Goal: Task Accomplishment & Management: Use online tool/utility

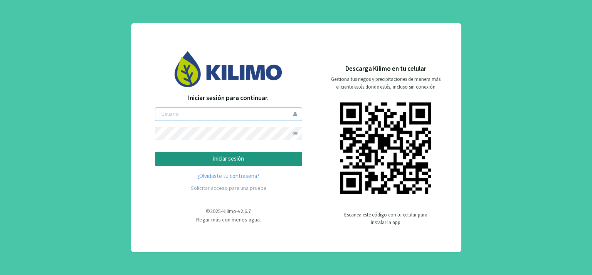
type input "[PERSON_NAME]"
click at [225, 158] on p "iniciar sesión" at bounding box center [228, 158] width 134 height 9
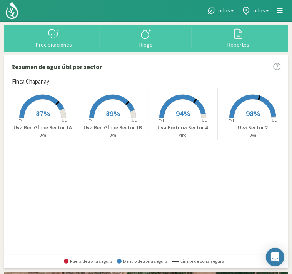
click at [183, 116] on span "94%" at bounding box center [183, 114] width 14 height 10
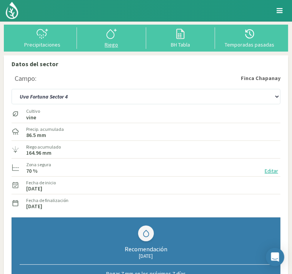
click at [116, 40] on svg-icon at bounding box center [112, 38] width 12 height 7
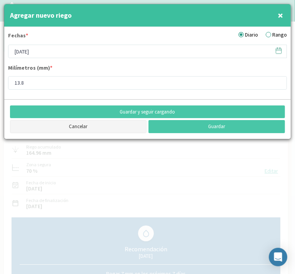
click at [75, 123] on button "Cancelar" at bounding box center [78, 126] width 137 height 13
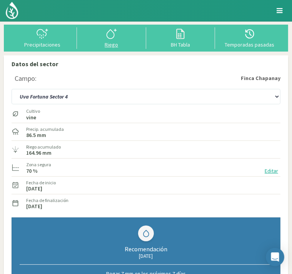
click at [114, 40] on svg-icon at bounding box center [112, 38] width 12 height 7
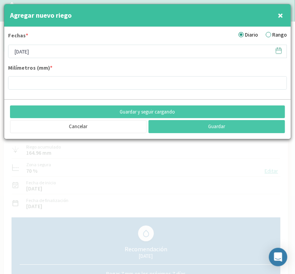
type input "13.8"
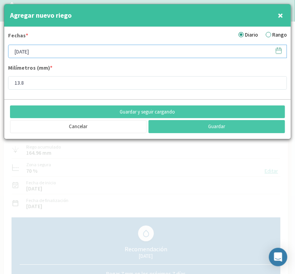
click at [109, 47] on input "[DATE]" at bounding box center [147, 51] width 279 height 13
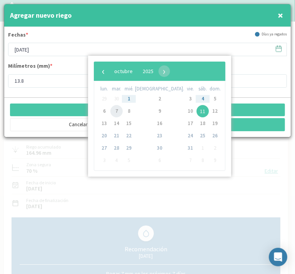
click at [120, 114] on span "7" at bounding box center [117, 111] width 12 height 12
type input "[DATE]"
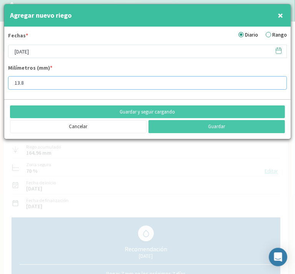
click at [43, 83] on input "13.8" at bounding box center [147, 82] width 279 height 13
type input "1"
type input "21"
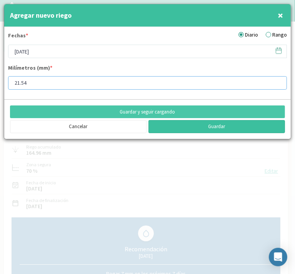
type input "21.54"
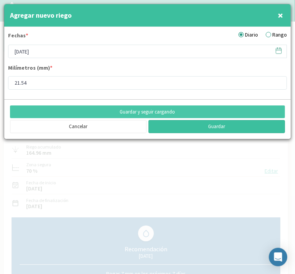
click at [215, 121] on button "Guardar" at bounding box center [217, 126] width 137 height 13
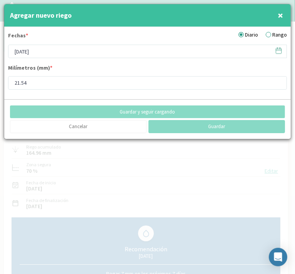
type input "[DATE]"
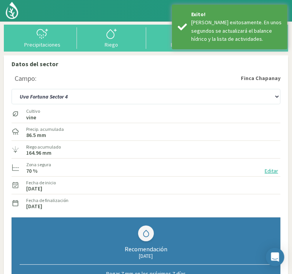
click at [0, 0] on img at bounding box center [0, 0] width 0 height 0
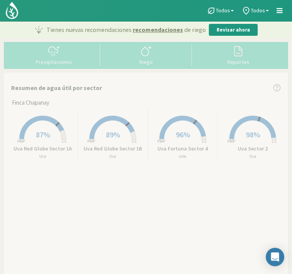
click at [41, 135] on span "87%" at bounding box center [43, 135] width 14 height 10
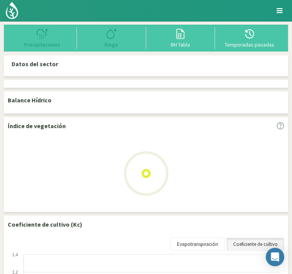
select select "1: Object"
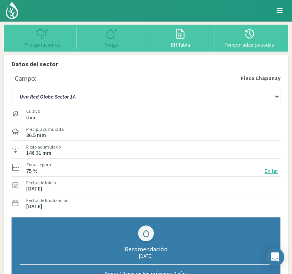
type input "20.26"
click at [109, 41] on svg-icon at bounding box center [112, 38] width 12 height 7
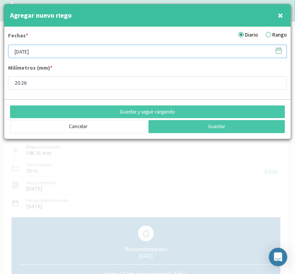
click at [100, 52] on input "[DATE]" at bounding box center [147, 51] width 279 height 13
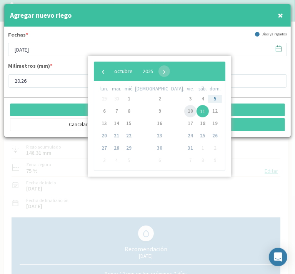
click at [185, 109] on span "10" at bounding box center [191, 111] width 12 height 12
type input "[DATE]"
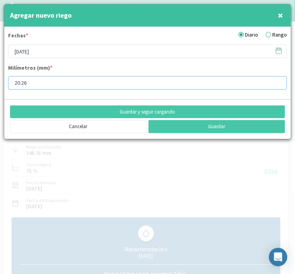
click at [57, 83] on input "20.26" at bounding box center [147, 82] width 279 height 13
type input "2"
type input "22"
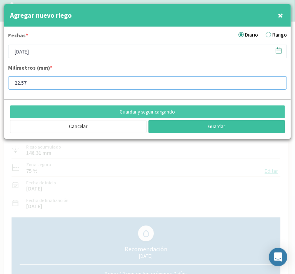
type input "22.57"
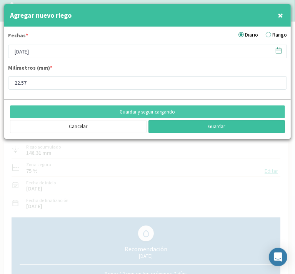
click at [178, 123] on button "Guardar" at bounding box center [217, 126] width 137 height 13
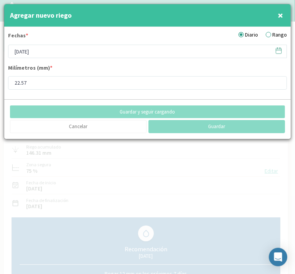
type input "[DATE]"
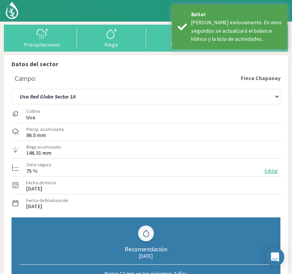
click at [0, 0] on img at bounding box center [0, 0] width 0 height 0
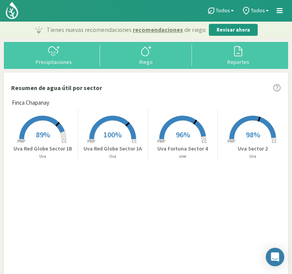
click at [48, 128] on rect at bounding box center [43, 140] width 62 height 62
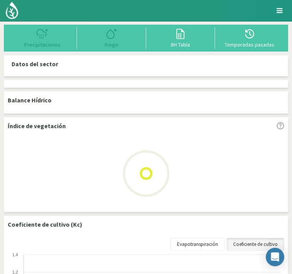
select select "2: Object"
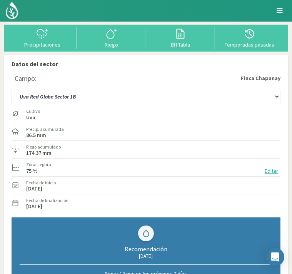
click at [111, 37] on icon at bounding box center [112, 34] width 12 height 12
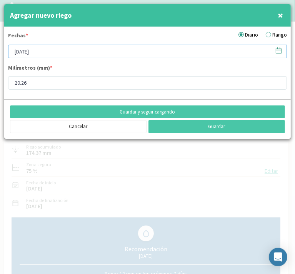
click at [84, 52] on input "[DATE]" at bounding box center [147, 51] width 279 height 13
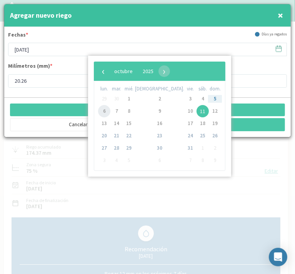
click at [106, 113] on span "6" at bounding box center [104, 111] width 12 height 12
type input "[DATE]"
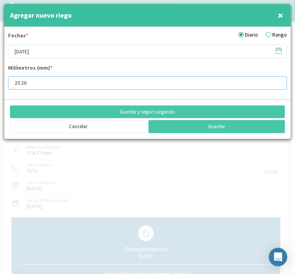
click at [48, 82] on input "20.26" at bounding box center [147, 82] width 279 height 13
type input "20"
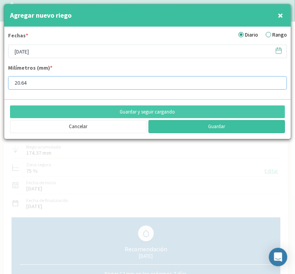
type input "20.64"
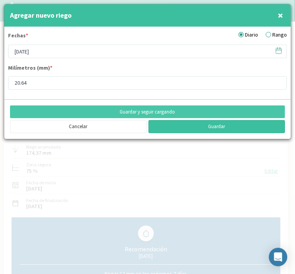
click at [208, 127] on button "Guardar" at bounding box center [217, 126] width 137 height 13
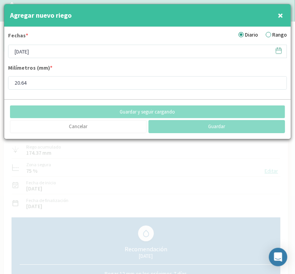
type input "[DATE]"
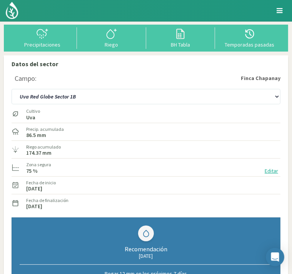
click at [0, 0] on img at bounding box center [0, 0] width 0 height 0
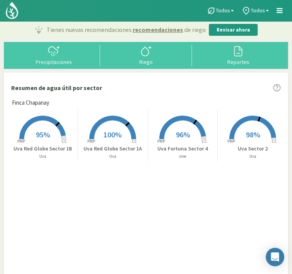
click at [259, 133] on rect at bounding box center [253, 140] width 62 height 62
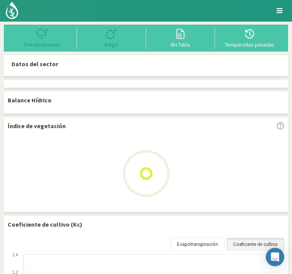
select select "3: Object"
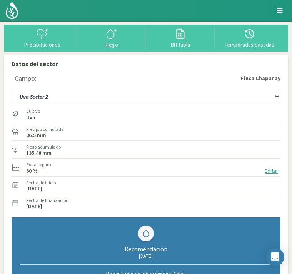
click at [111, 35] on icon at bounding box center [112, 34] width 12 height 12
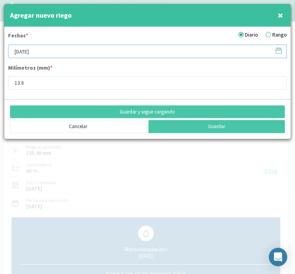
click at [109, 52] on input "[DATE]" at bounding box center [147, 51] width 279 height 13
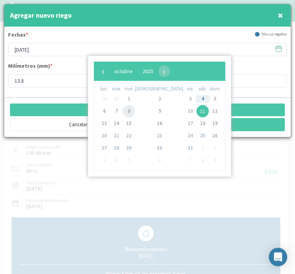
click at [134, 110] on span "8" at bounding box center [129, 111] width 12 height 12
type input "[DATE]"
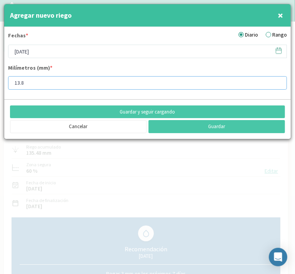
click at [66, 81] on input "13.8" at bounding box center [147, 82] width 279 height 13
type input "1"
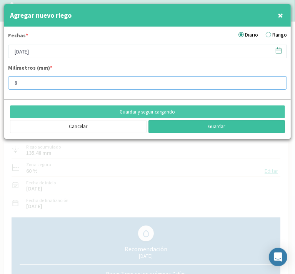
type input "8"
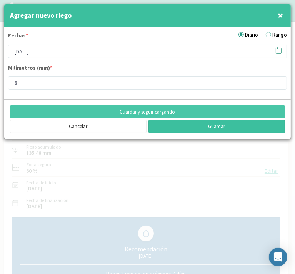
click at [206, 127] on button "Guardar" at bounding box center [217, 126] width 137 height 13
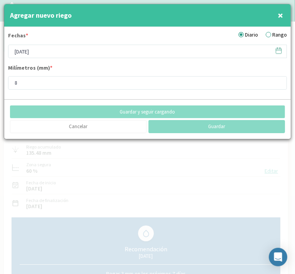
type input "[DATE]"
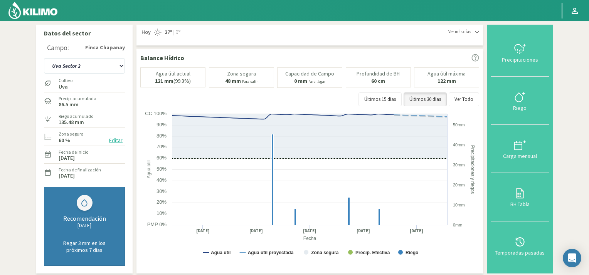
click at [25, 9] on img at bounding box center [33, 10] width 50 height 18
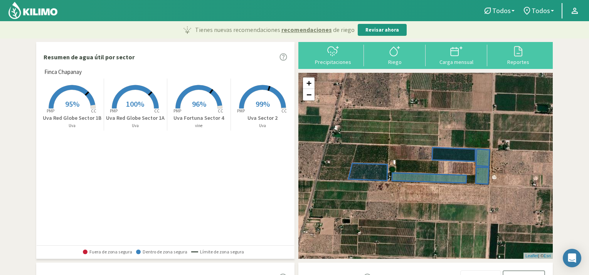
click at [137, 103] on span "100%" at bounding box center [135, 104] width 18 height 10
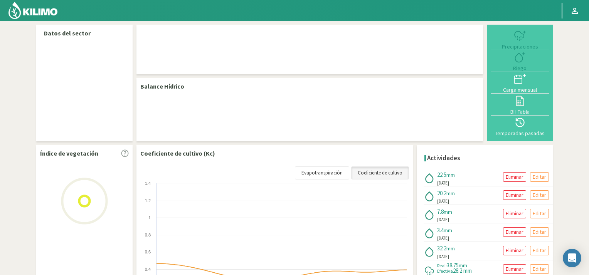
select select "1: Object"
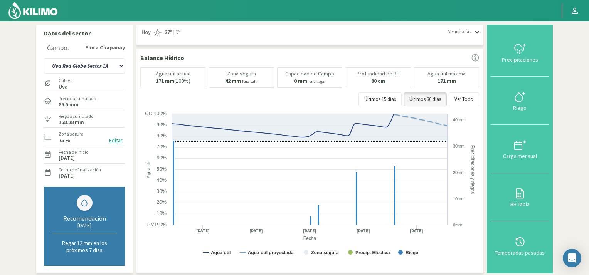
click at [15, 12] on img at bounding box center [33, 10] width 50 height 18
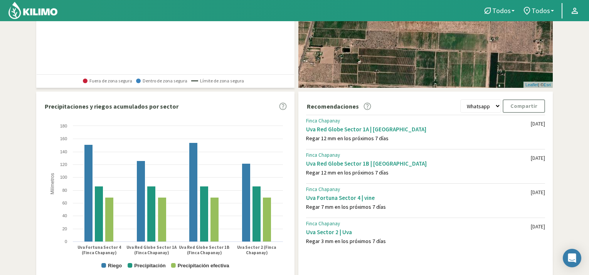
scroll to position [207, 0]
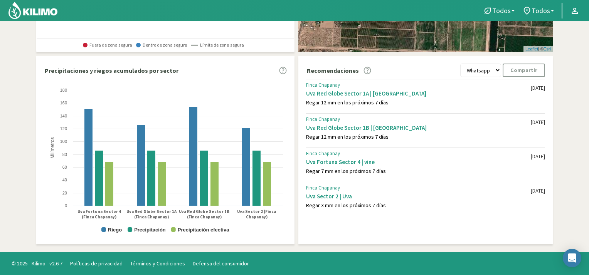
click at [575, 147] on section "Resumen de agua útil por sector [PERSON_NAME] Created with Highcharts 9.2.2 PMP…" at bounding box center [294, 42] width 589 height 420
